Goal: Information Seeking & Learning: Learn about a topic

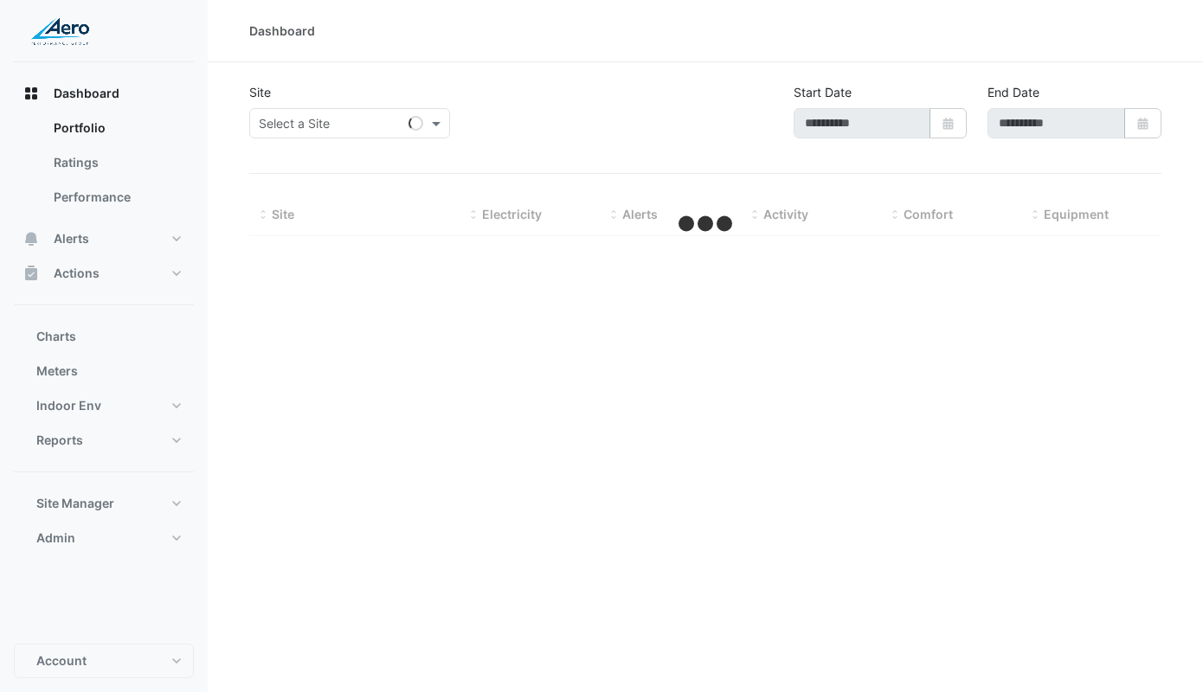
type input "**********"
select select "***"
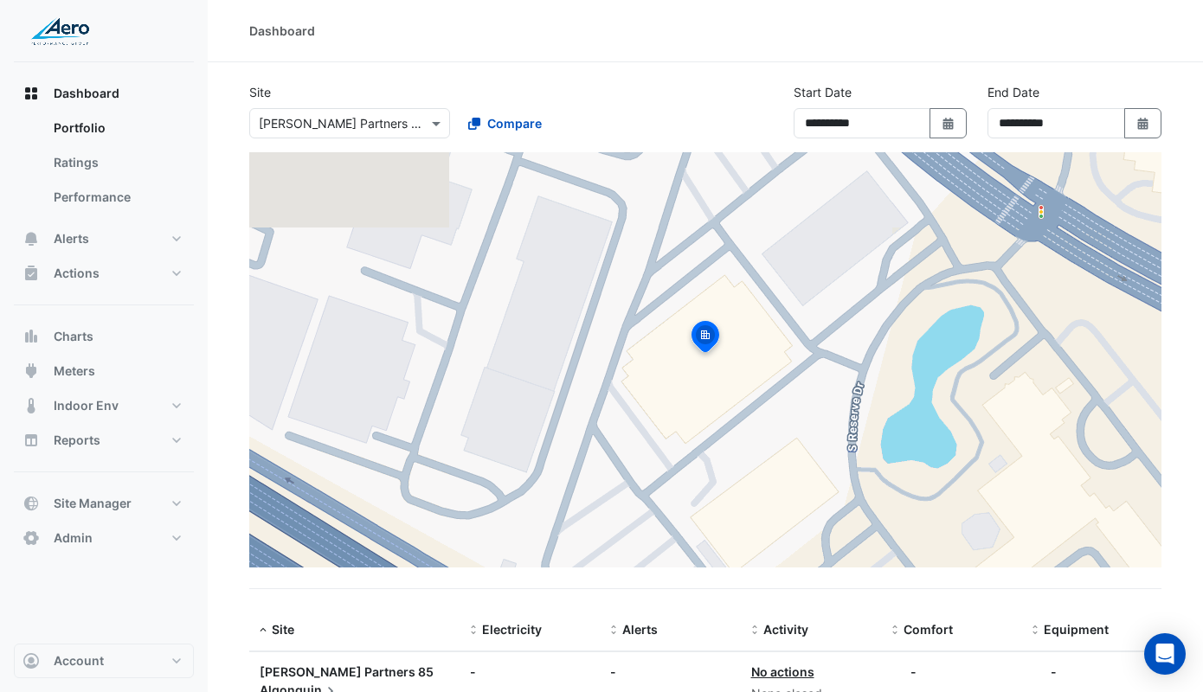
click at [391, 124] on input "text" at bounding box center [332, 124] width 147 height 18
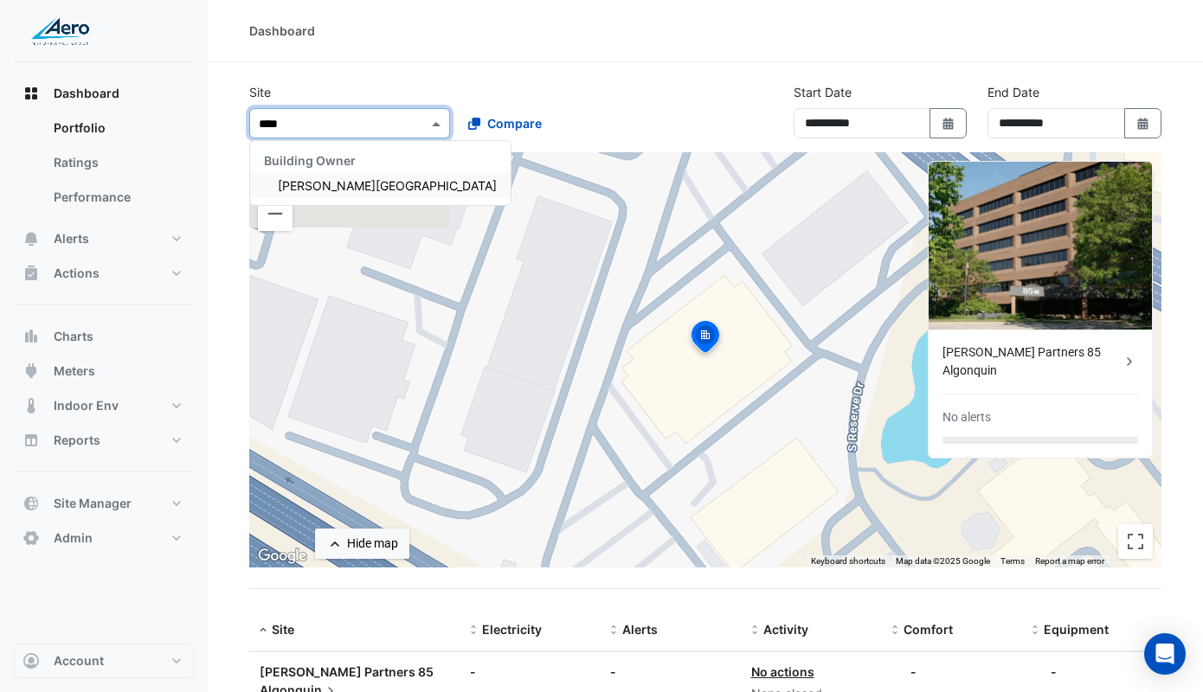
type input "*****"
click at [370, 189] on span "[PERSON_NAME][GEOGRAPHIC_DATA]" at bounding box center [387, 185] width 219 height 15
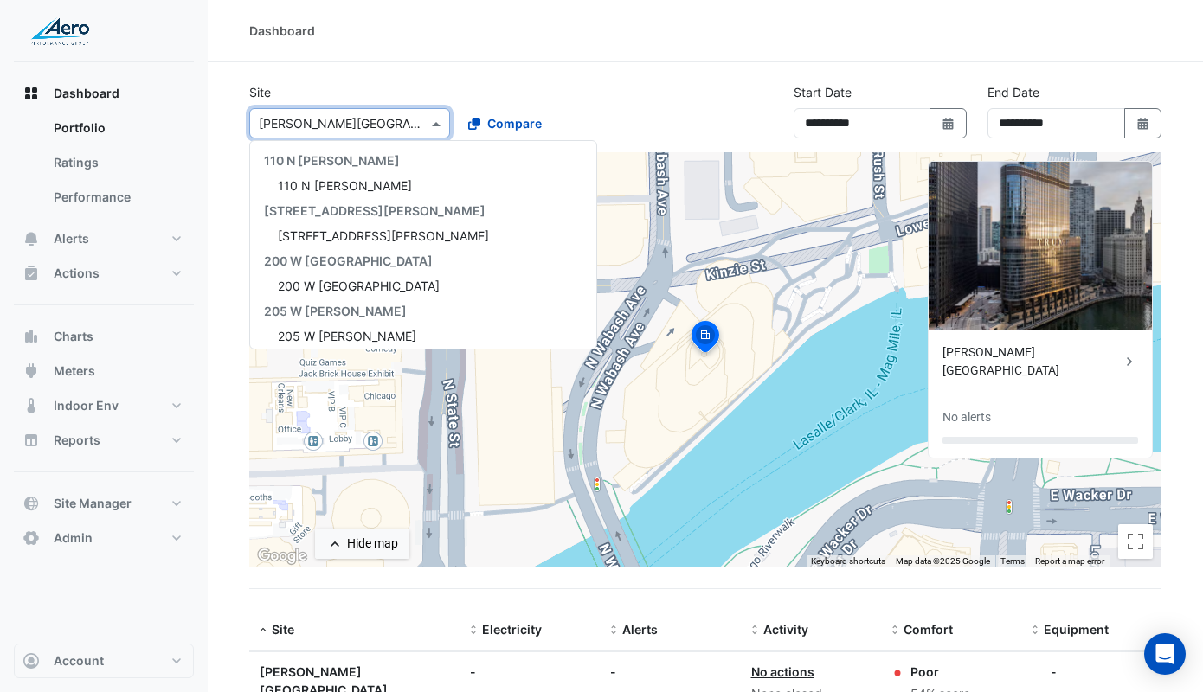
click at [407, 122] on div at bounding box center [349, 123] width 199 height 20
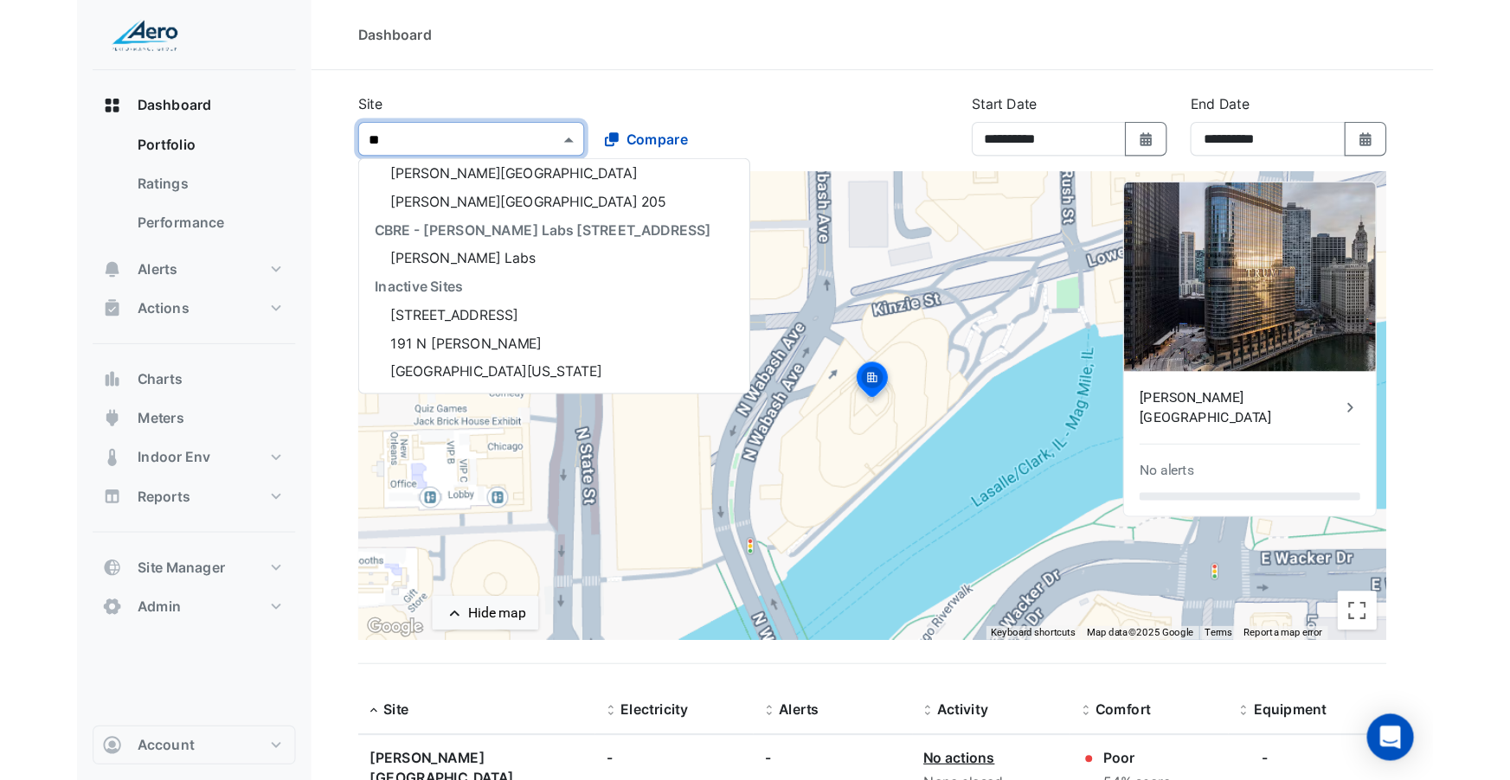
scroll to position [32, 0]
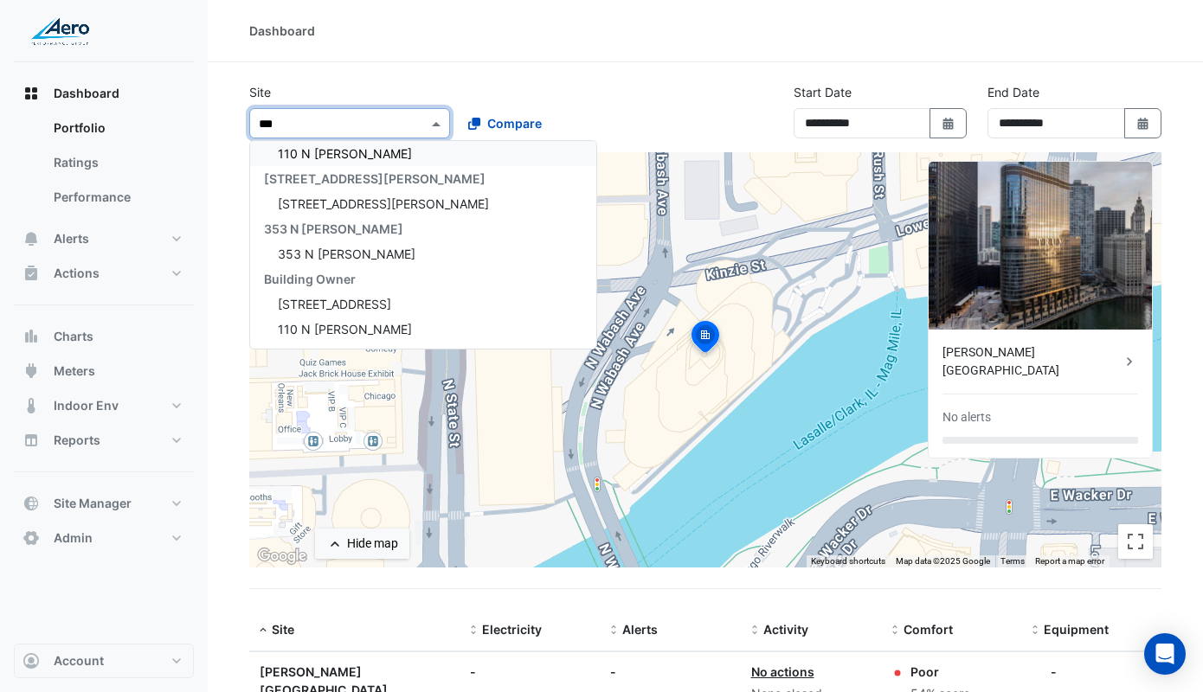
type input "****"
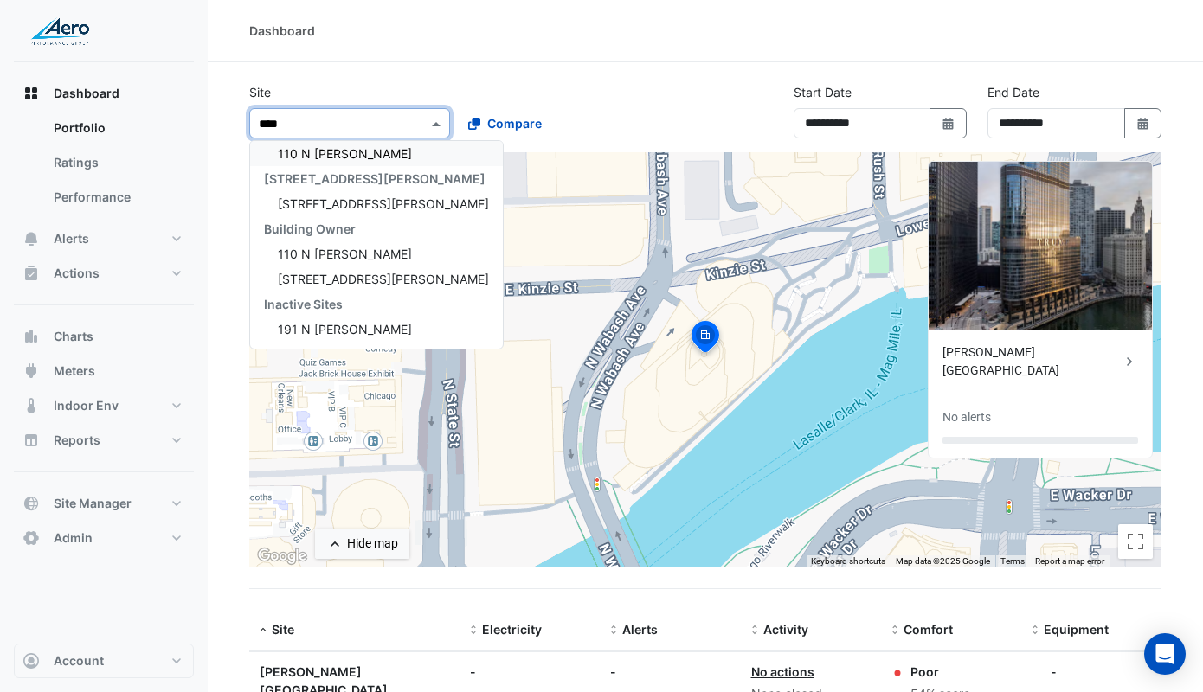
click at [352, 154] on span "110 N [PERSON_NAME]" at bounding box center [345, 153] width 134 height 15
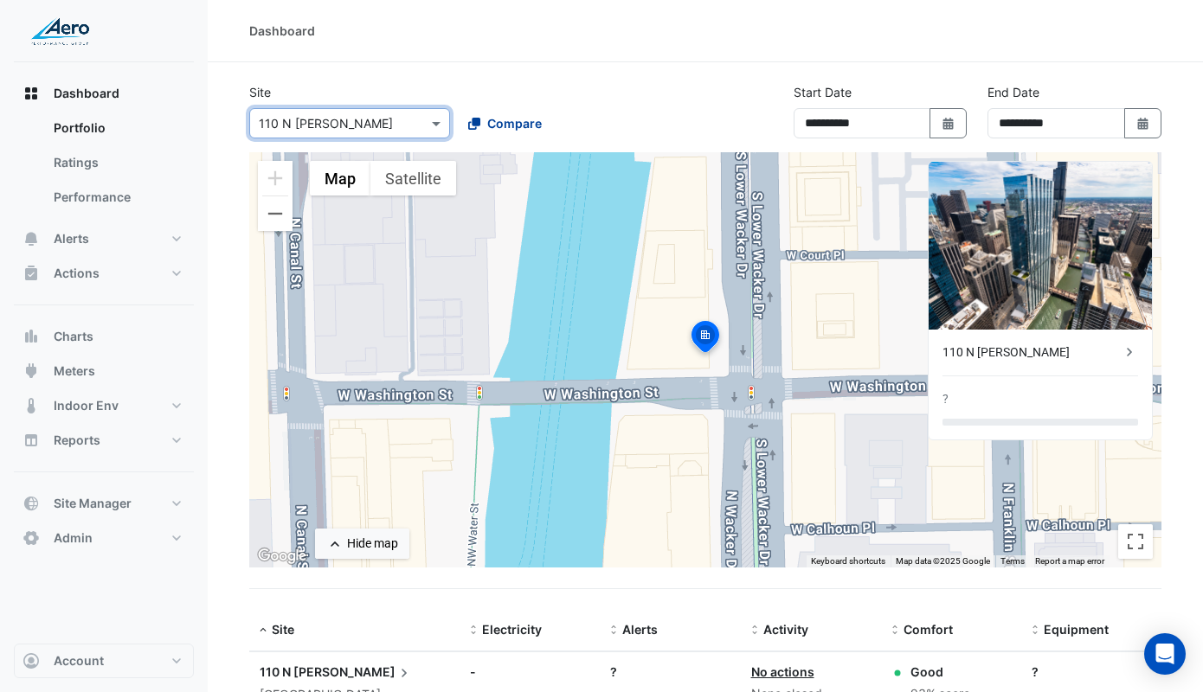
click at [540, 122] on span "Compare" at bounding box center [514, 123] width 55 height 18
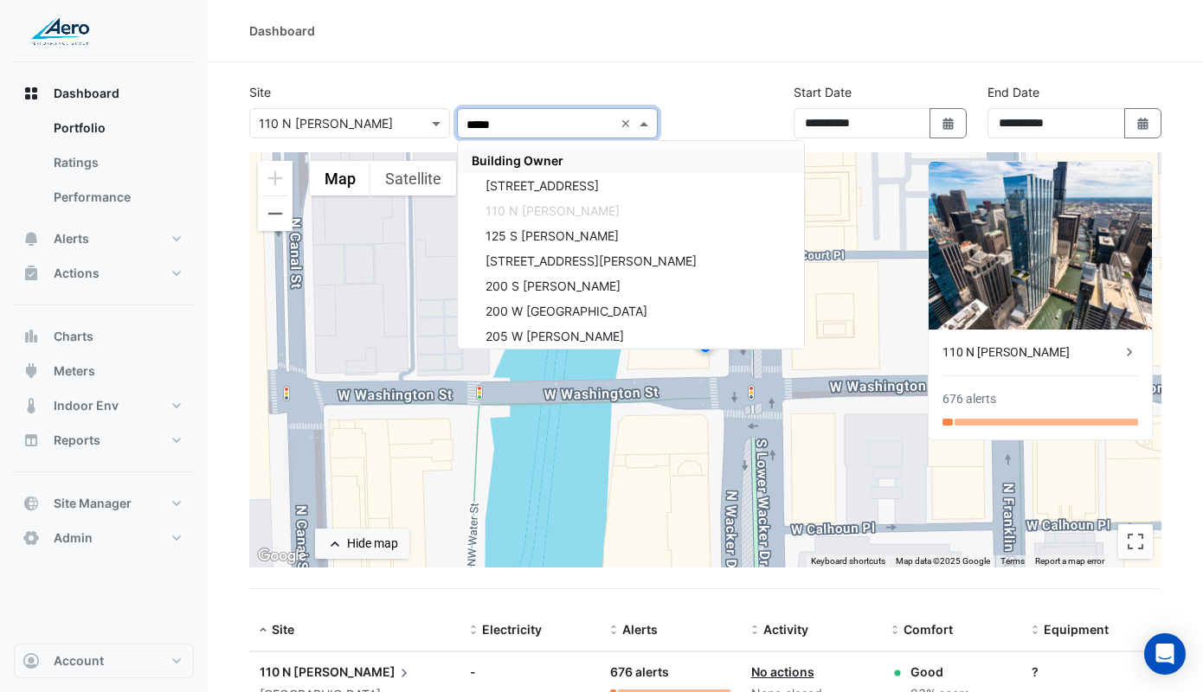
click at [551, 162] on span "Building Owner" at bounding box center [518, 160] width 92 height 15
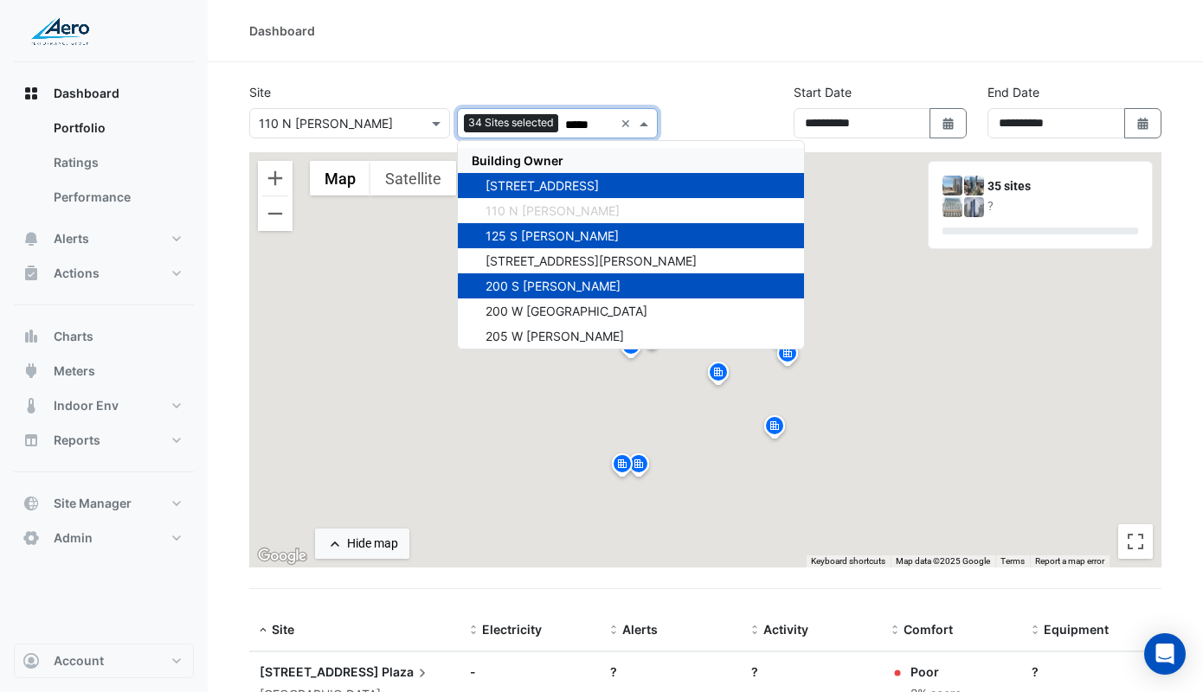
type input "*****"
click at [684, 99] on div "Site Select a Site × 110 N [PERSON_NAME] Add sites to compare 34 Sites selected…" at bounding box center [705, 117] width 933 height 69
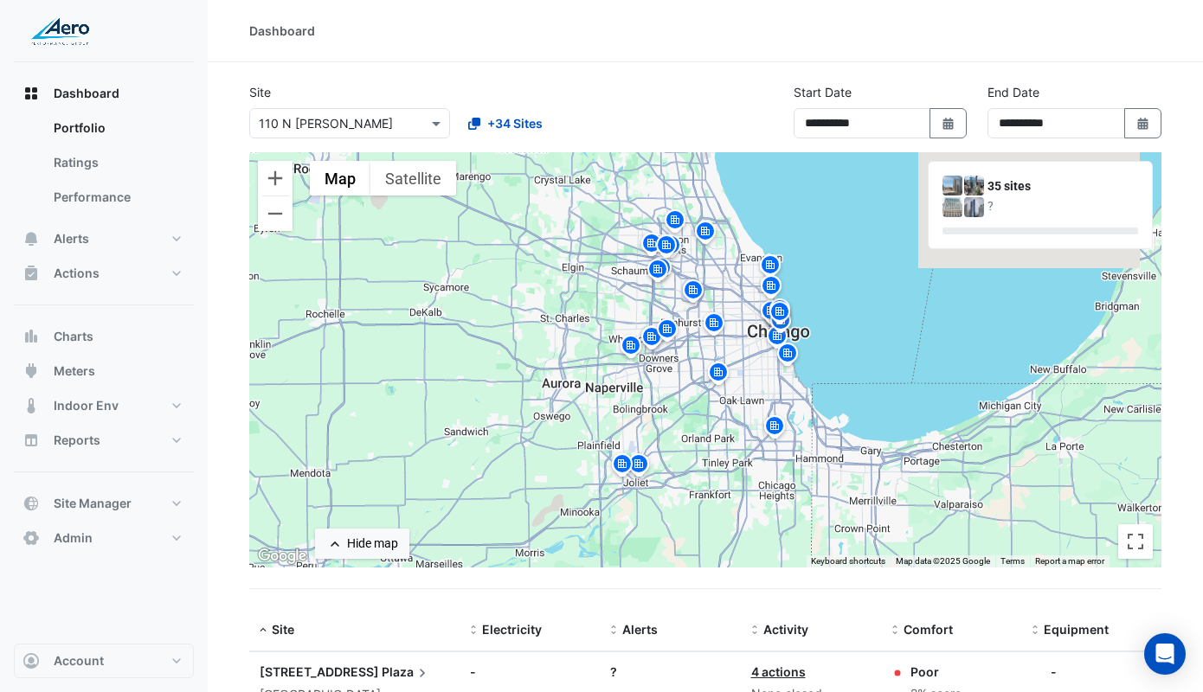
click at [780, 307] on img at bounding box center [780, 314] width 28 height 30
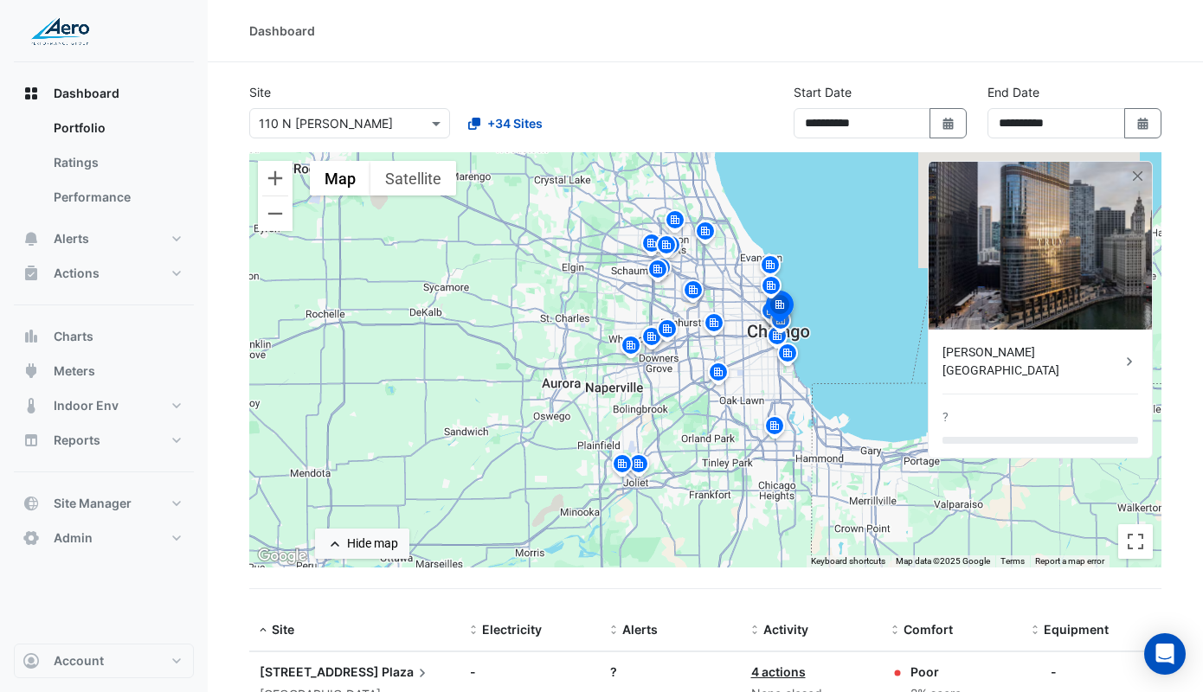
click at [783, 331] on img at bounding box center [781, 323] width 28 height 30
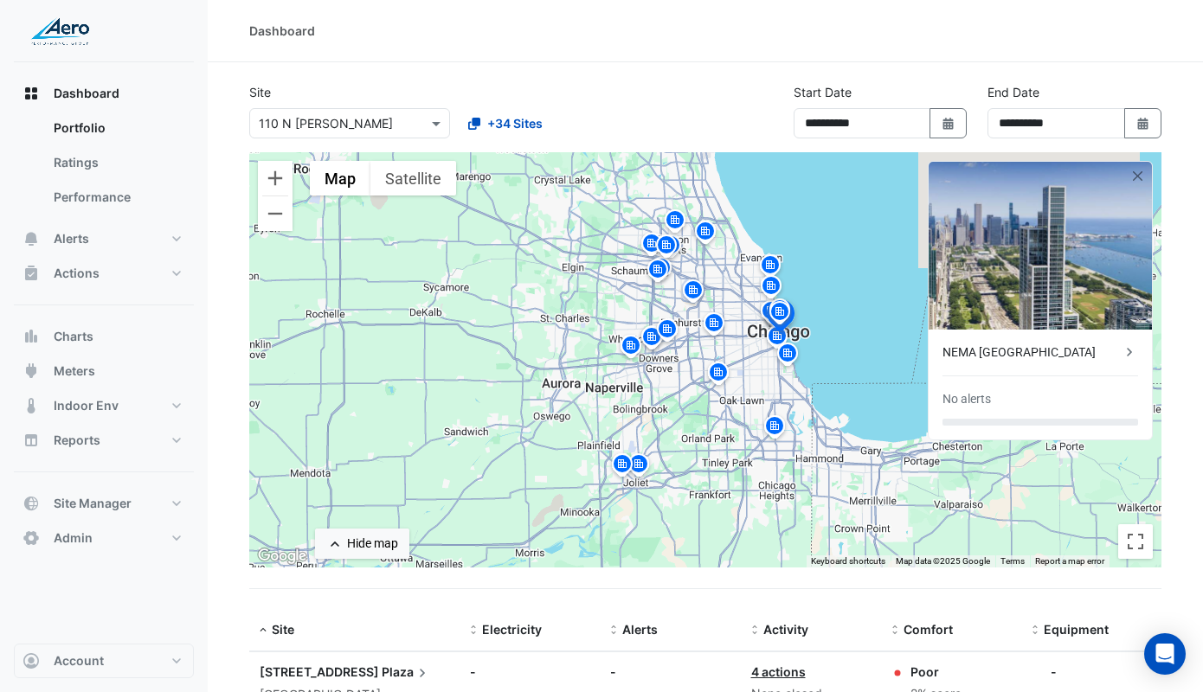
click at [787, 341] on img at bounding box center [787, 356] width 28 height 30
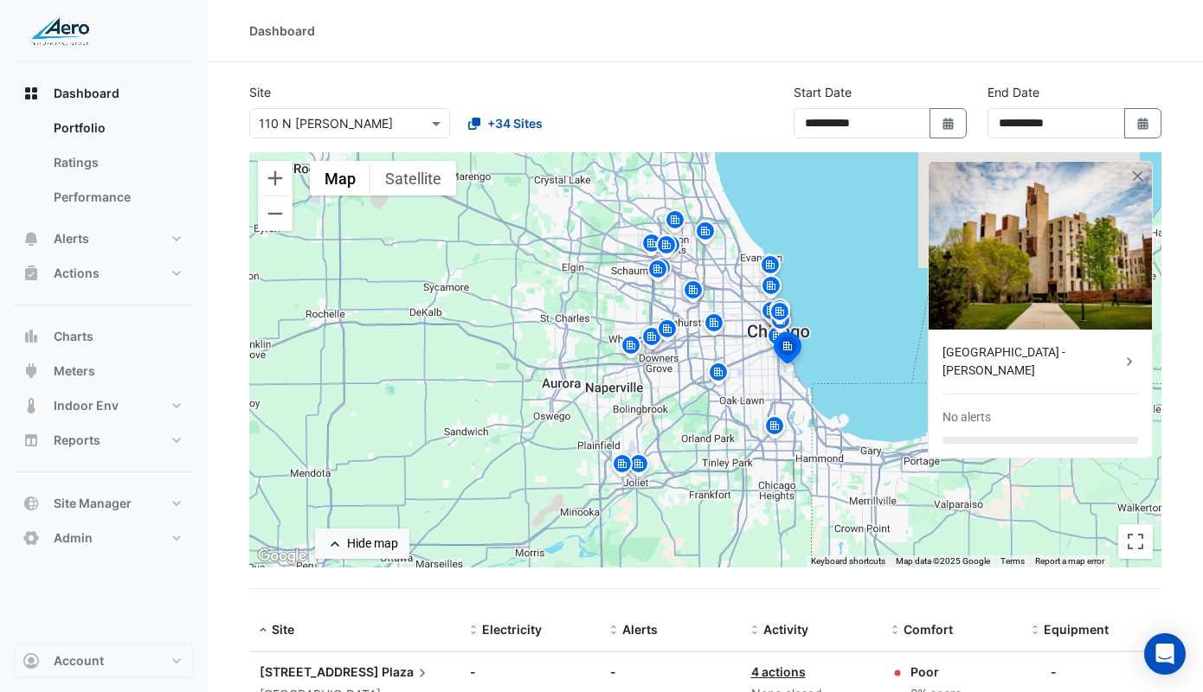
click at [774, 415] on img at bounding box center [774, 429] width 28 height 30
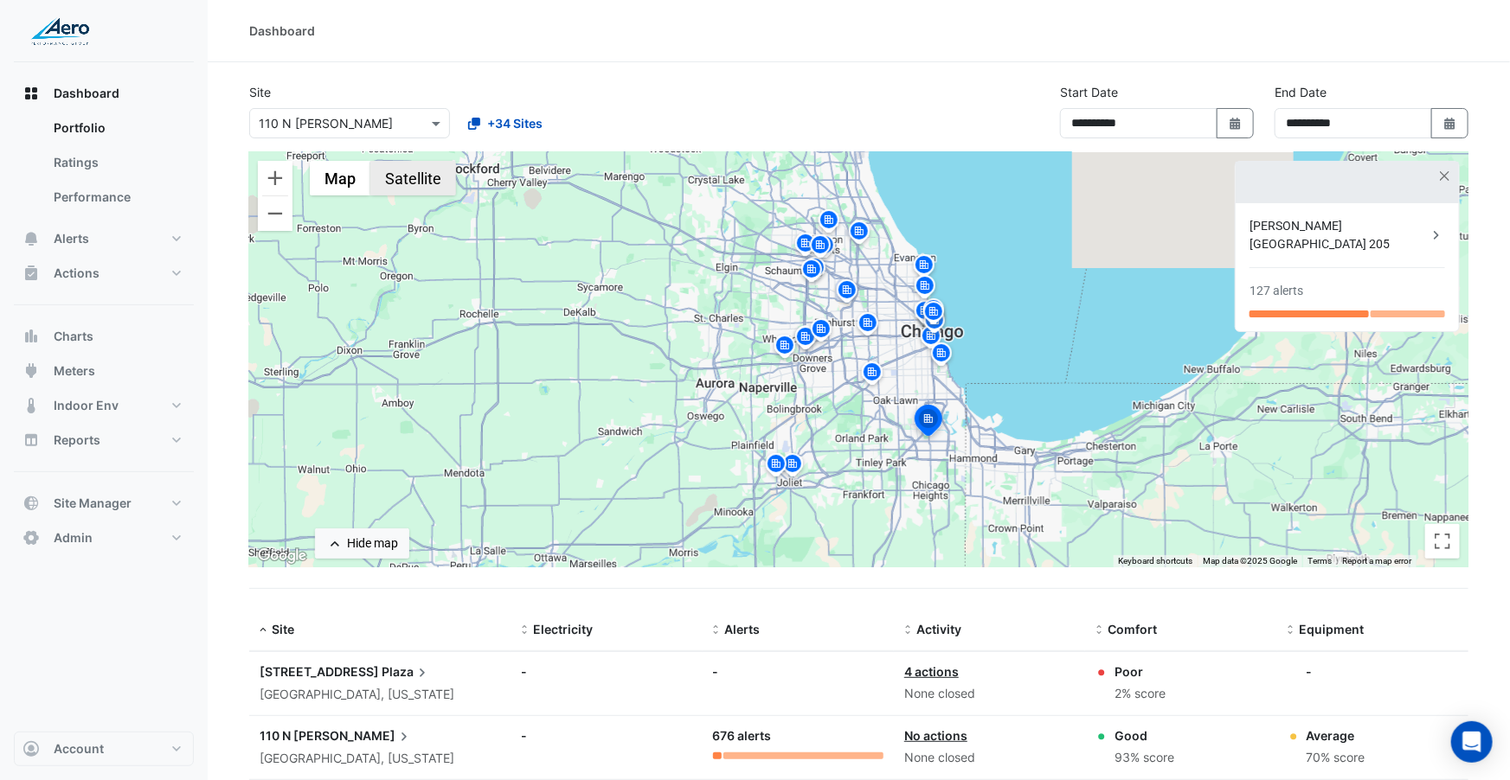
click at [410, 179] on button "Satellite" at bounding box center [413, 178] width 86 height 35
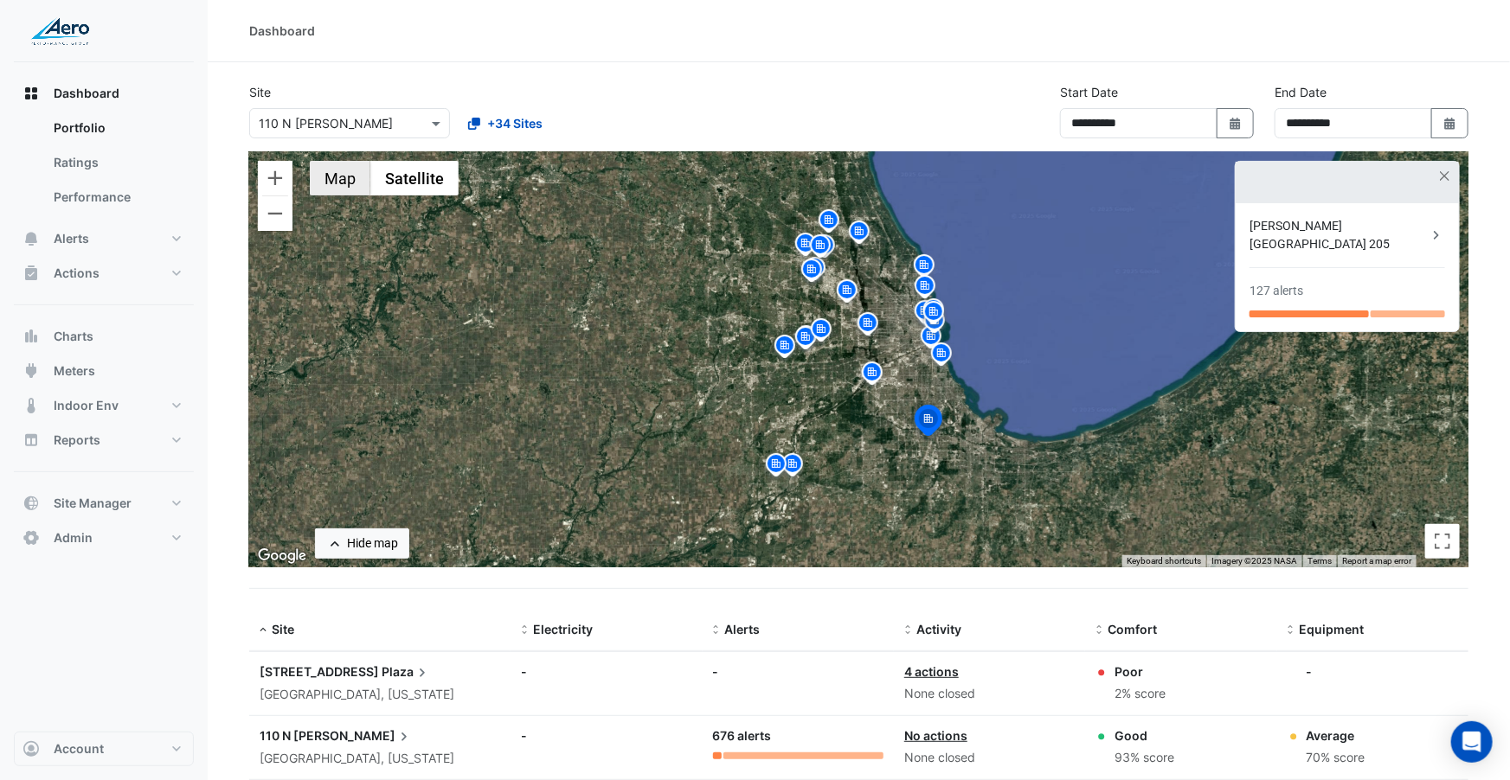
click at [340, 179] on button "Map" at bounding box center [340, 178] width 61 height 35
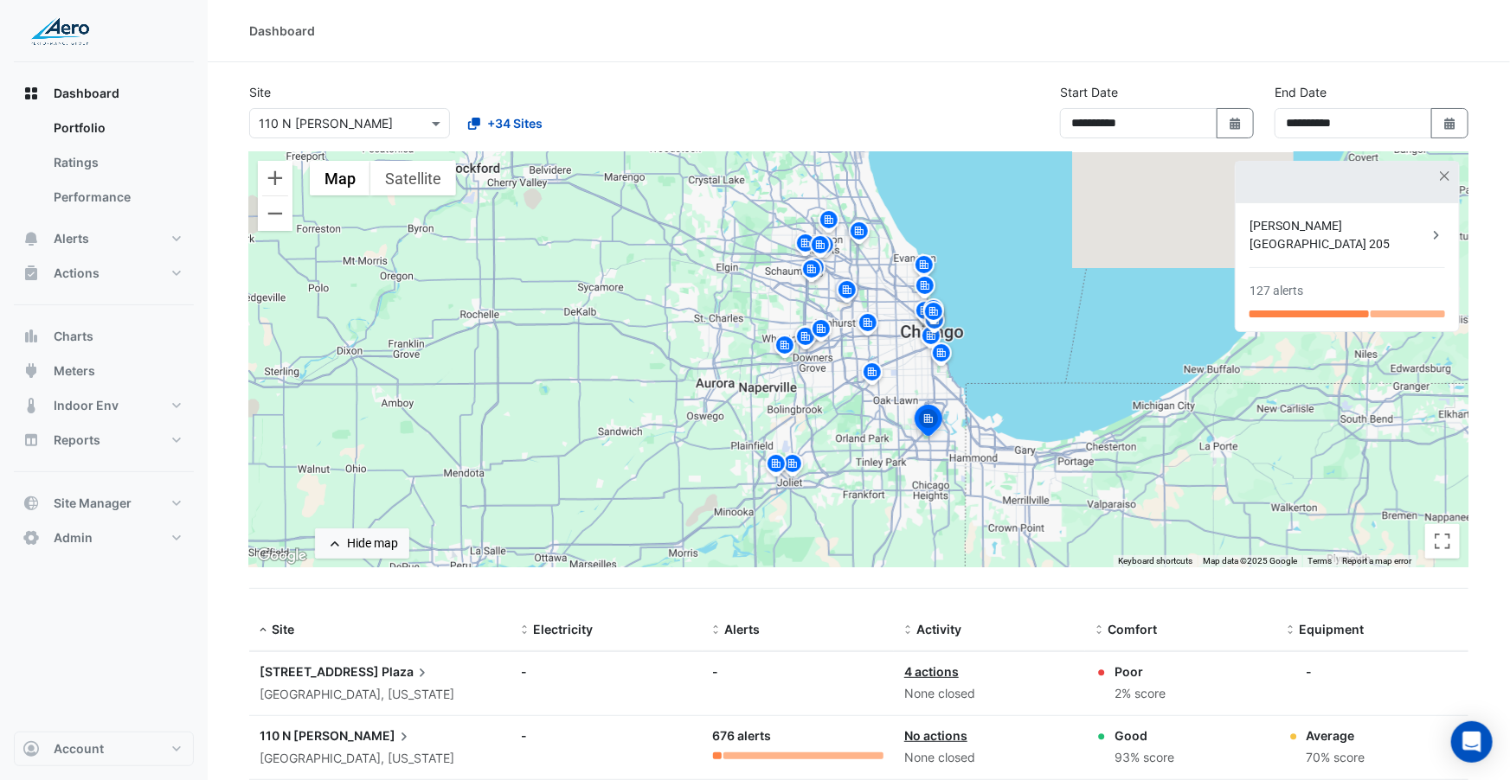
click at [856, 233] on img at bounding box center [859, 234] width 28 height 30
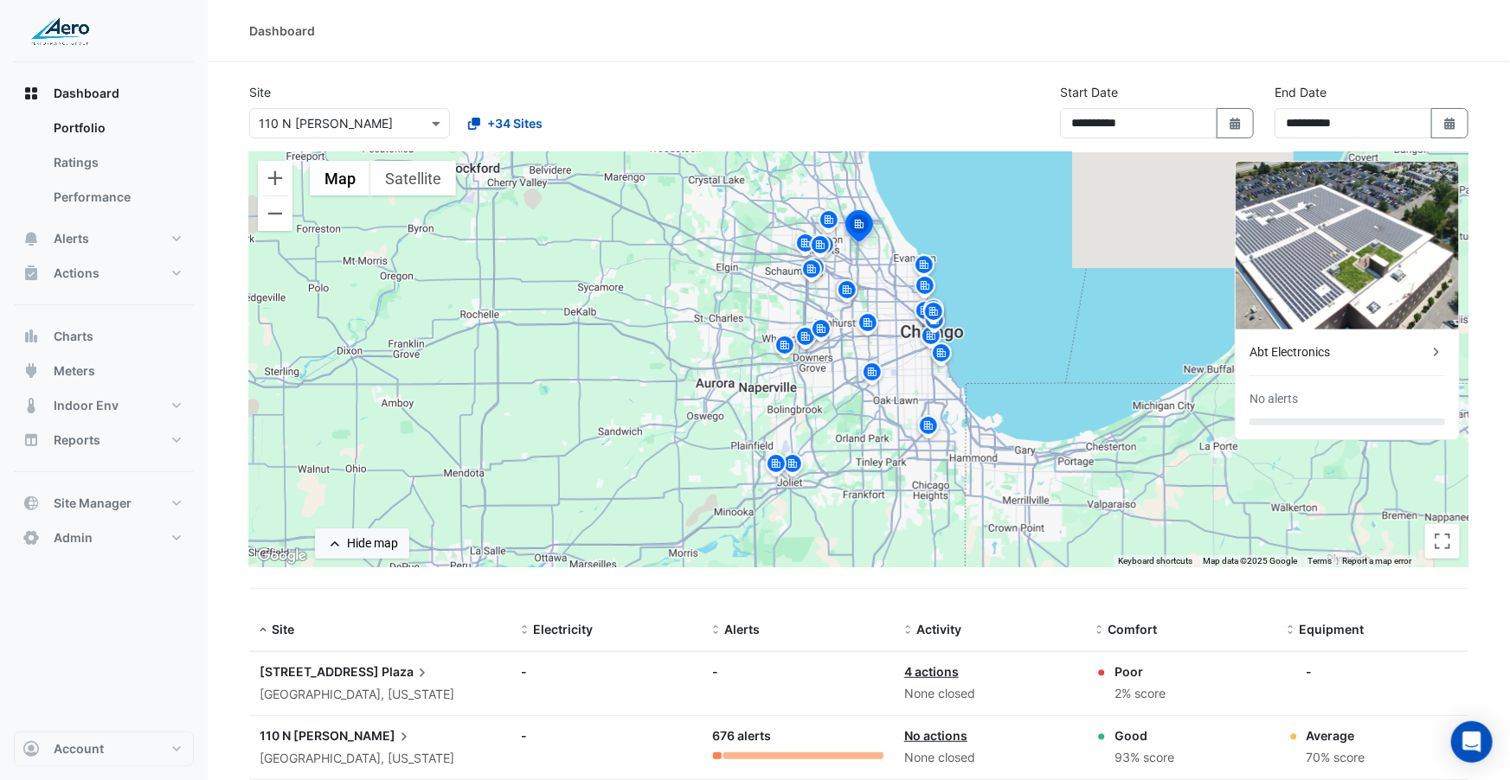
click at [928, 263] on img at bounding box center [924, 268] width 28 height 30
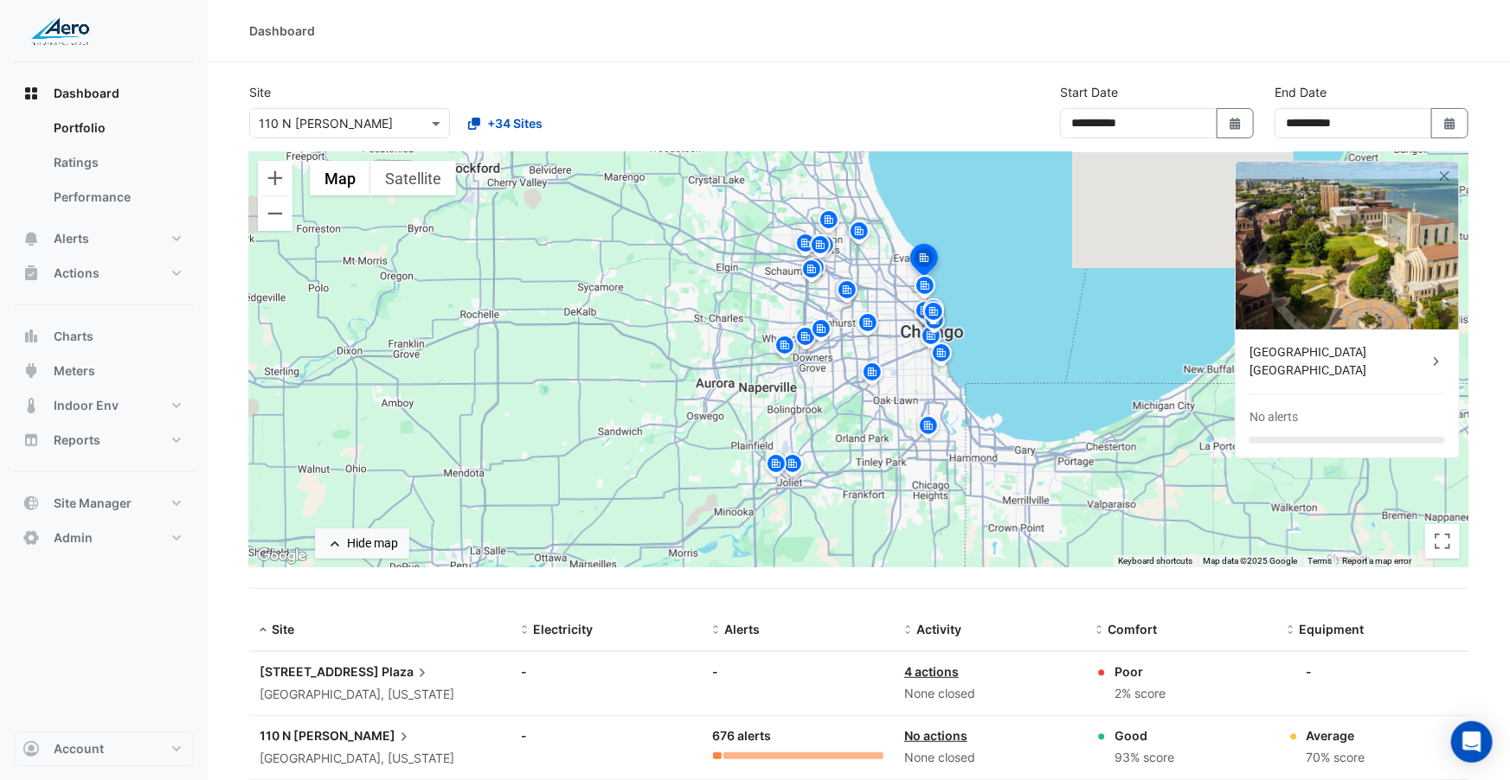
click at [926, 284] on img at bounding box center [925, 288] width 28 height 30
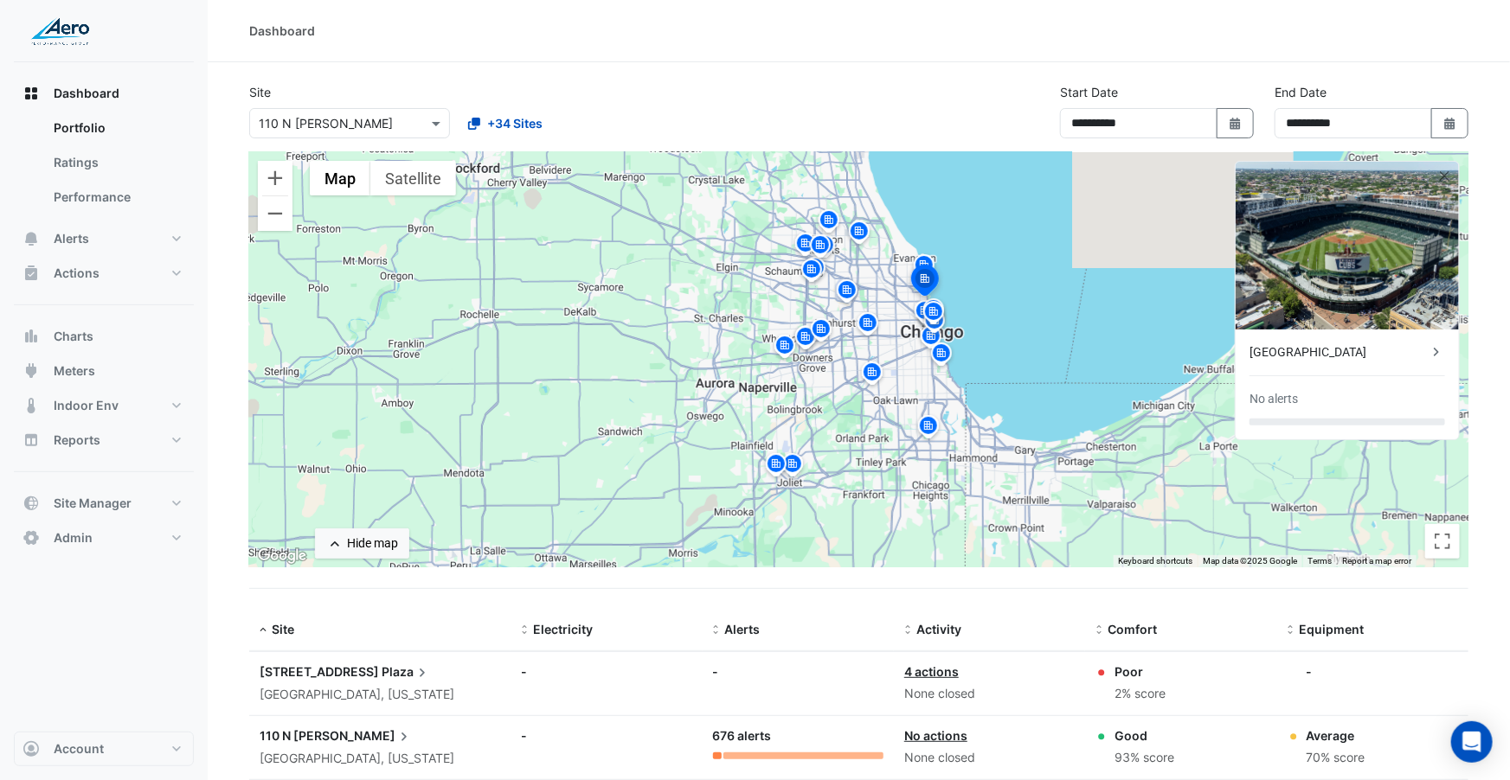
click at [933, 318] on img at bounding box center [934, 314] width 28 height 30
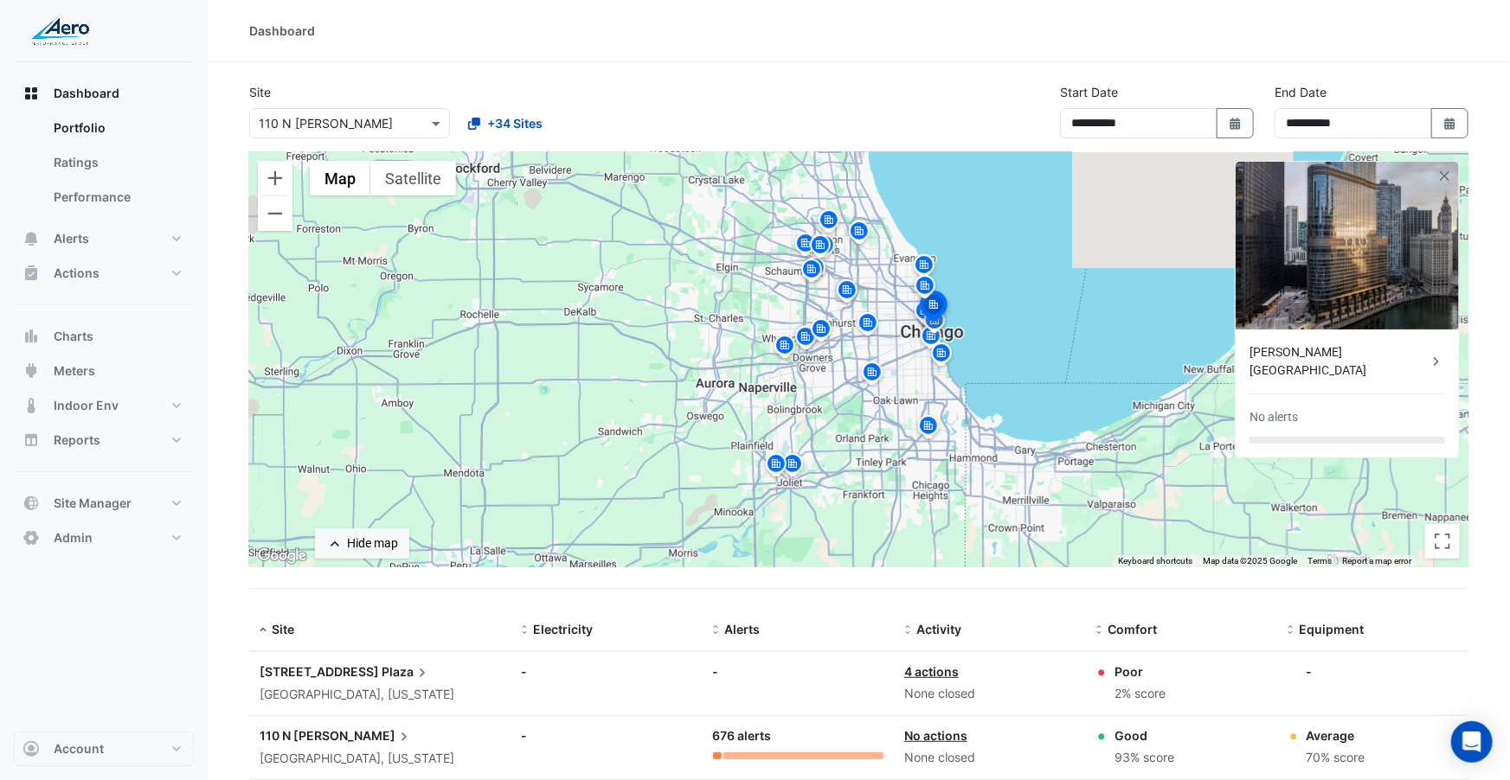
click at [937, 341] on img at bounding box center [941, 356] width 28 height 30
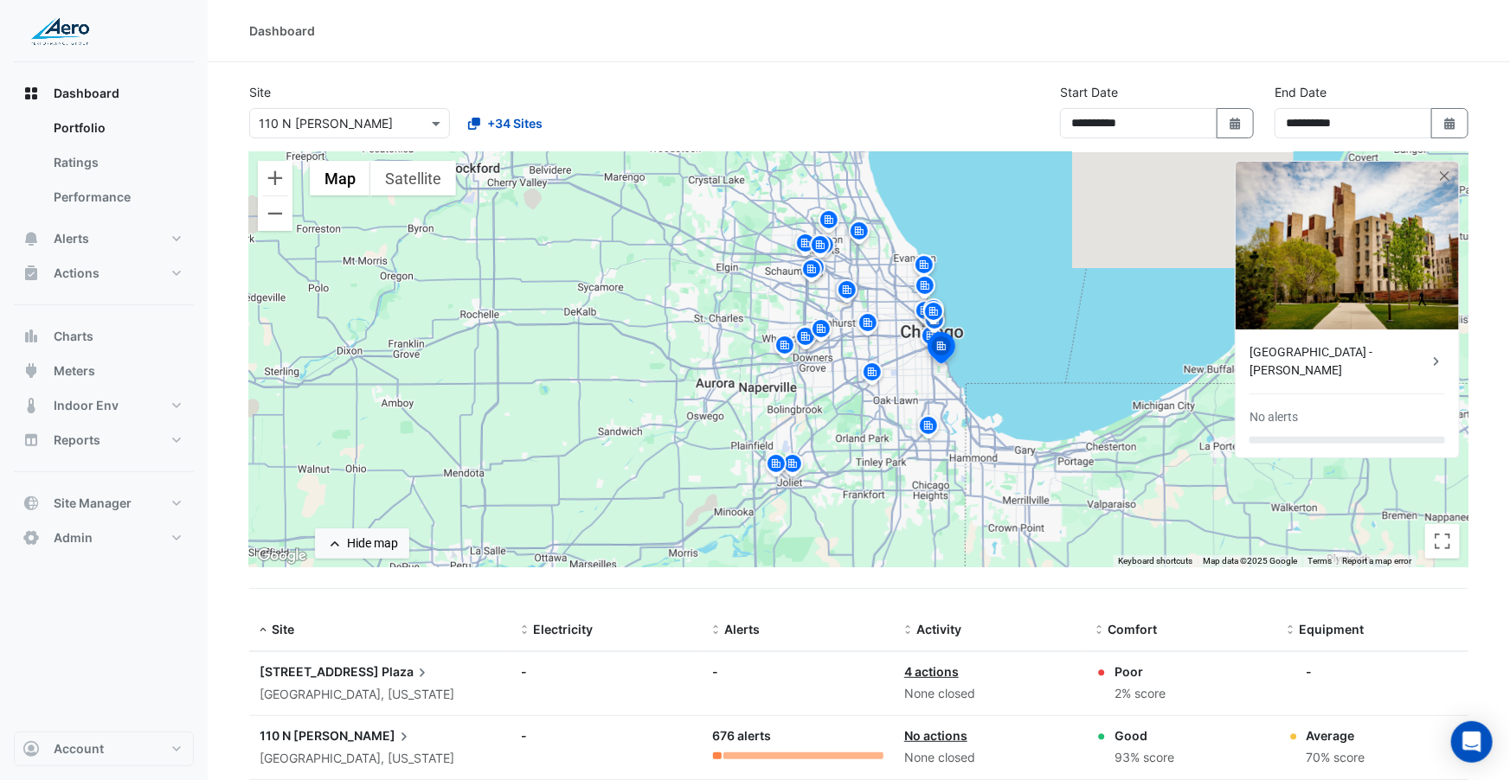
click at [887, 302] on div "To navigate, press the arrow keys. To activate drag with keyboard, press Alt + …" at bounding box center [858, 359] width 1219 height 415
click at [425, 176] on button "Satellite" at bounding box center [413, 178] width 86 height 35
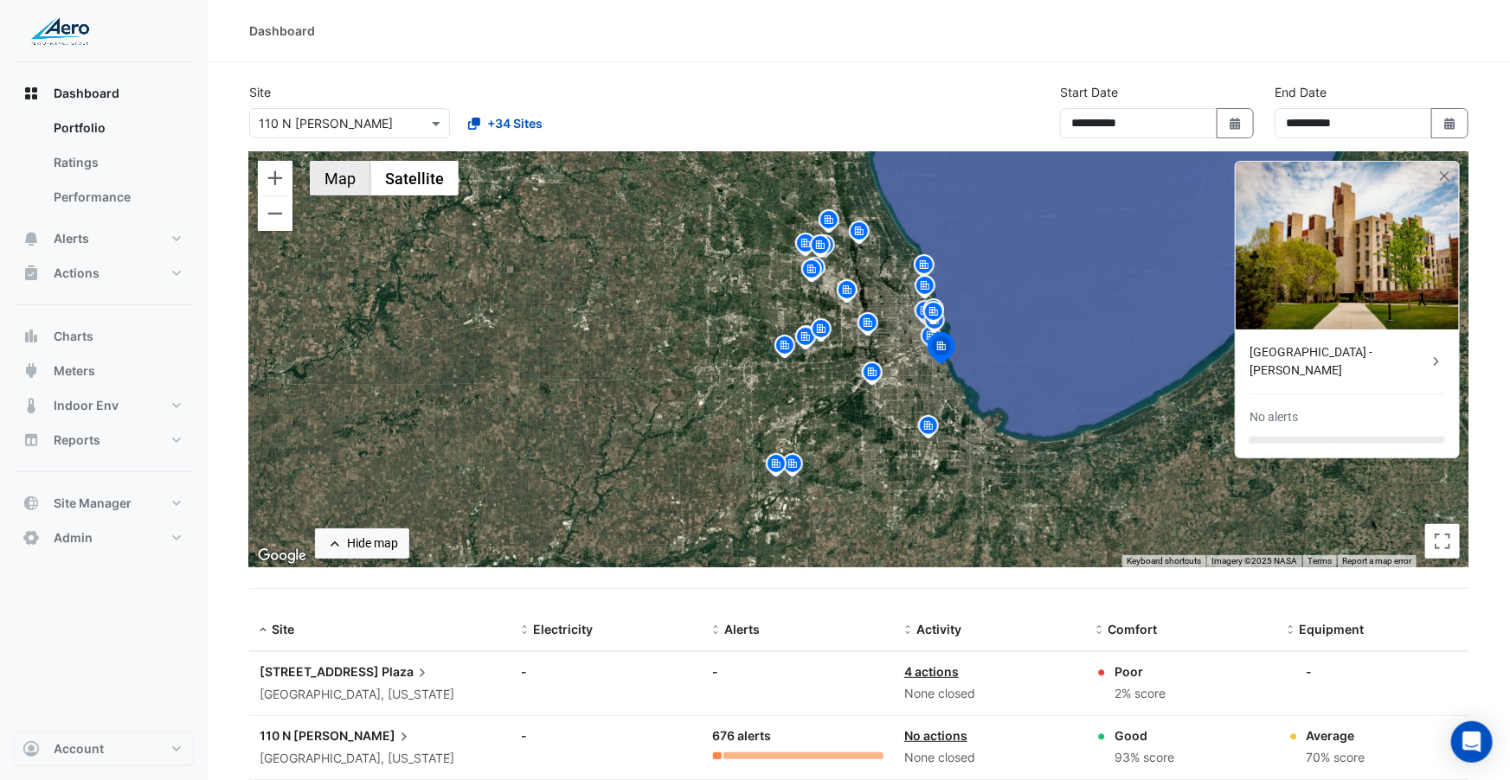
click at [352, 180] on button "Map" at bounding box center [340, 178] width 61 height 35
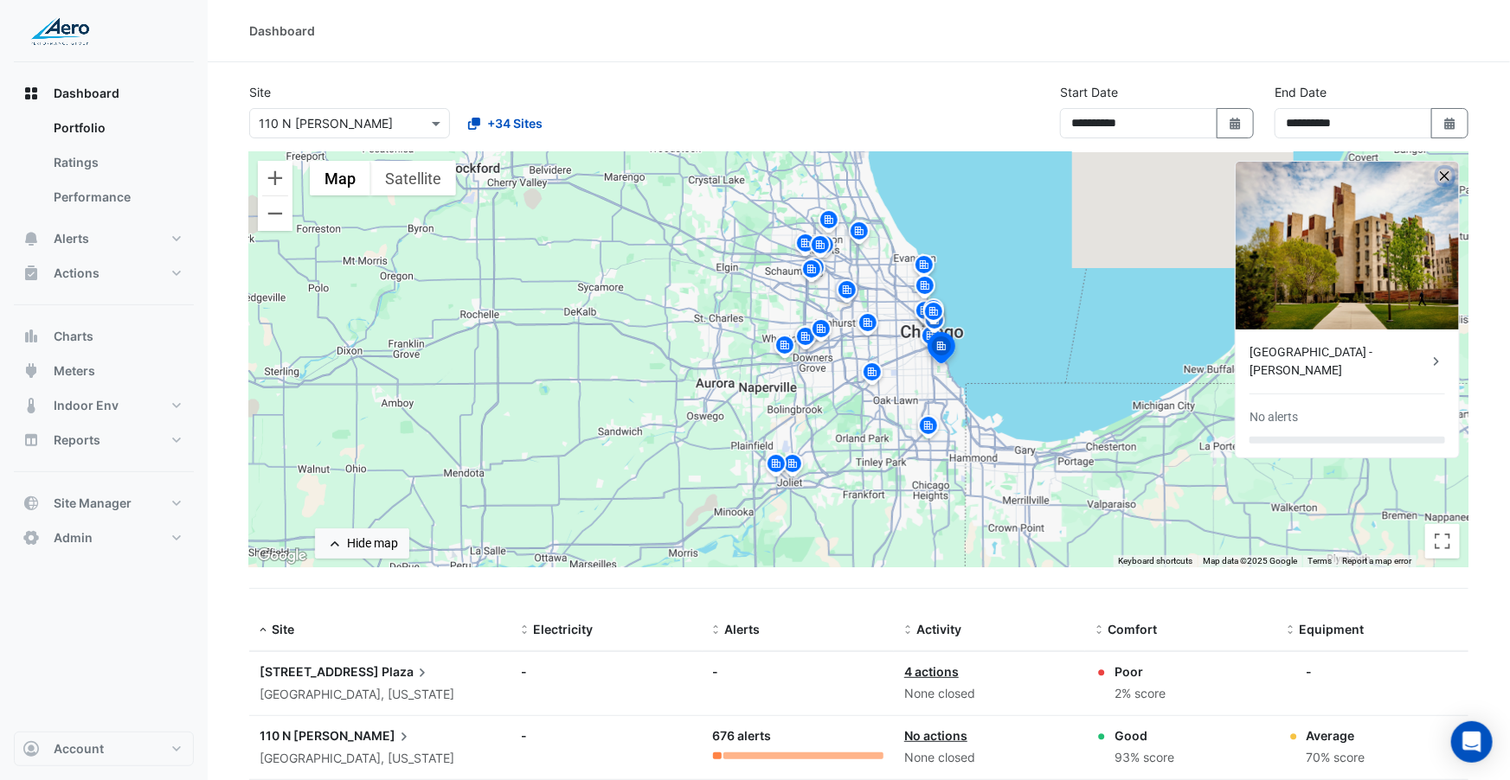
click at [1202, 176] on button "button" at bounding box center [1445, 176] width 15 height 15
